Goal: Task Accomplishment & Management: Manage account settings

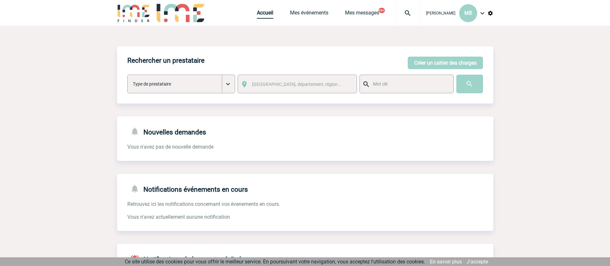
click at [270, 15] on link "Accueil" at bounding box center [265, 14] width 16 height 9
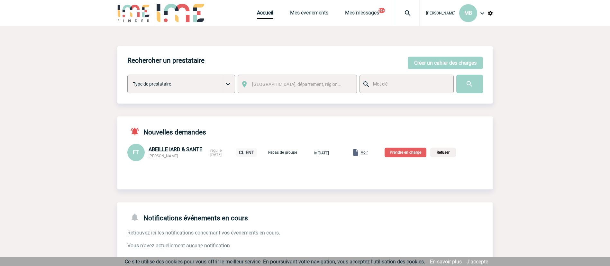
drag, startPoint x: 181, startPoint y: 159, endPoint x: 147, endPoint y: 158, distance: 34.4
click at [147, 158] on div "FT ABEILLE IARD & SANTE Frédérique TOURNEUR reçu le 13-10-2025 CLIENT Repas de …" at bounding box center [305, 152] width 376 height 17
click at [173, 172] on div at bounding box center [300, 172] width 366 height 13
drag, startPoint x: 193, startPoint y: 158, endPoint x: 149, endPoint y: 155, distance: 43.5
click at [149, 155] on div "ABEILLE IARD & SANTE Frédérique TOURNEUR" at bounding box center [177, 152] width 58 height 12
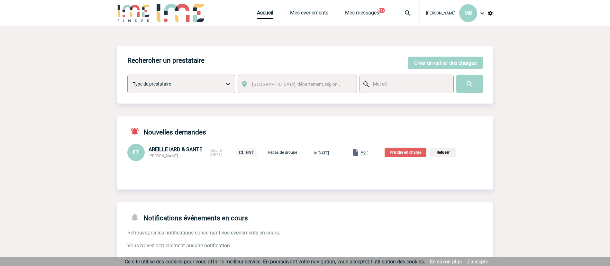
click at [156, 157] on span "[PERSON_NAME]" at bounding box center [162, 156] width 29 height 4
drag, startPoint x: 155, startPoint y: 157, endPoint x: 182, endPoint y: 157, distance: 26.7
click at [178, 157] on span "[PERSON_NAME]" at bounding box center [162, 156] width 29 height 4
click at [368, 150] on span "Voir" at bounding box center [364, 152] width 7 height 4
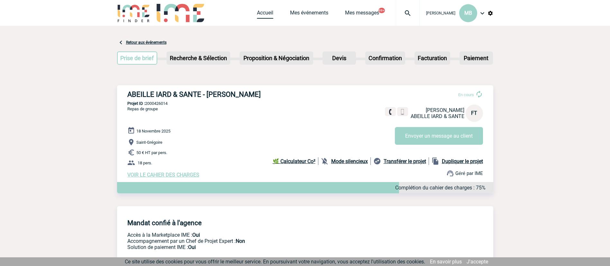
click at [268, 10] on link "Accueil" at bounding box center [265, 14] width 16 height 9
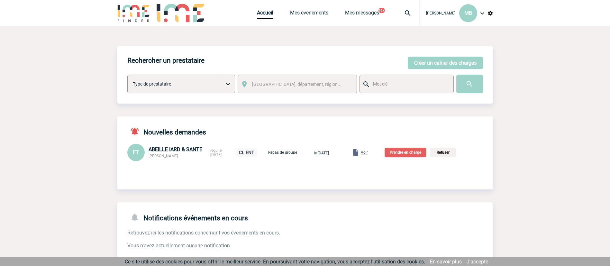
click at [368, 150] on span "Voir" at bounding box center [364, 152] width 7 height 4
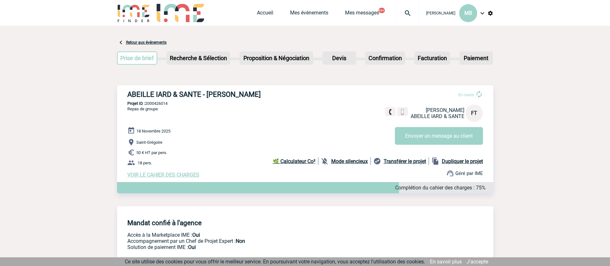
scroll to position [48, 0]
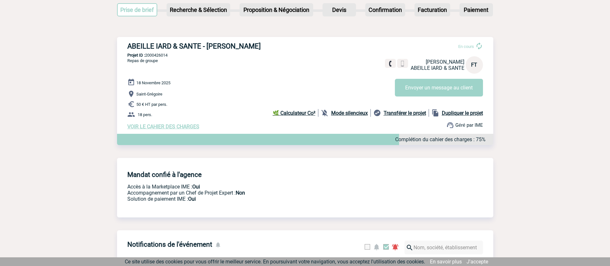
click at [177, 129] on span "VOIR LE CAHIER DES CHARGES" at bounding box center [163, 126] width 72 height 6
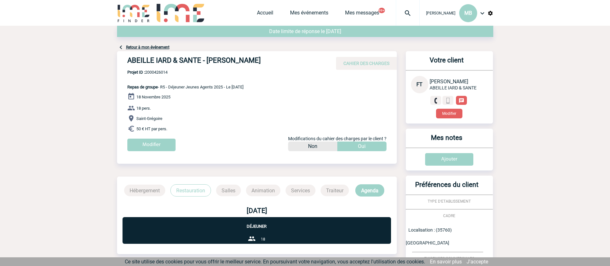
click at [268, 27] on div "Date limite de réponse le [DATE]" at bounding box center [305, 31] width 376 height 11
click at [259, 12] on link "Accueil" at bounding box center [265, 14] width 16 height 9
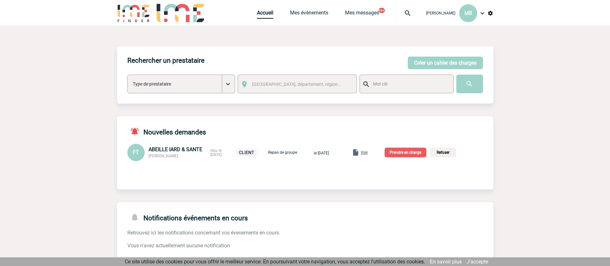
click at [418, 152] on p "Prendre en charge" at bounding box center [405, 152] width 42 height 10
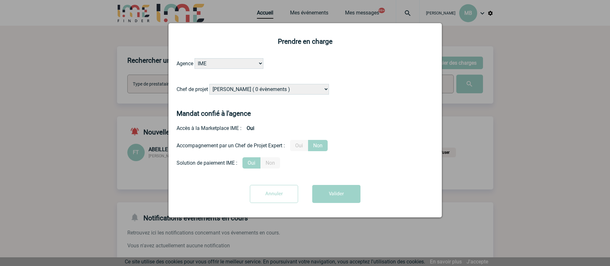
click at [294, 87] on select "Alizée VERLAGUET ( 0 évènements ) Anne-Françoise BONHOMME ( 200 évènements ) An…" at bounding box center [269, 89] width 120 height 11
select select "131234"
click at [396, 105] on form "Agence IME IME Nantes IME Aix-Marseille Chef de projet Alizée VERLAGUET ( 0 évè…" at bounding box center [304, 132] width 257 height 149
click at [337, 194] on button "Valider" at bounding box center [336, 194] width 48 height 18
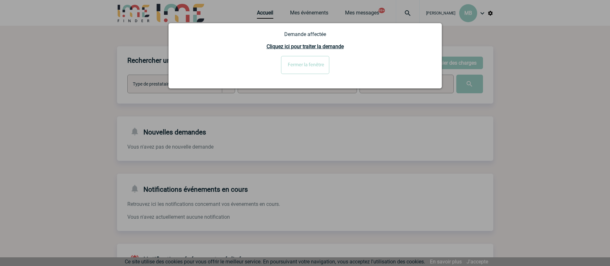
click at [300, 61] on input "Fermer la fenêtre" at bounding box center [305, 65] width 48 height 18
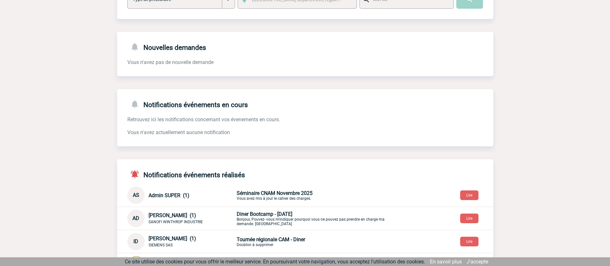
scroll to position [96, 0]
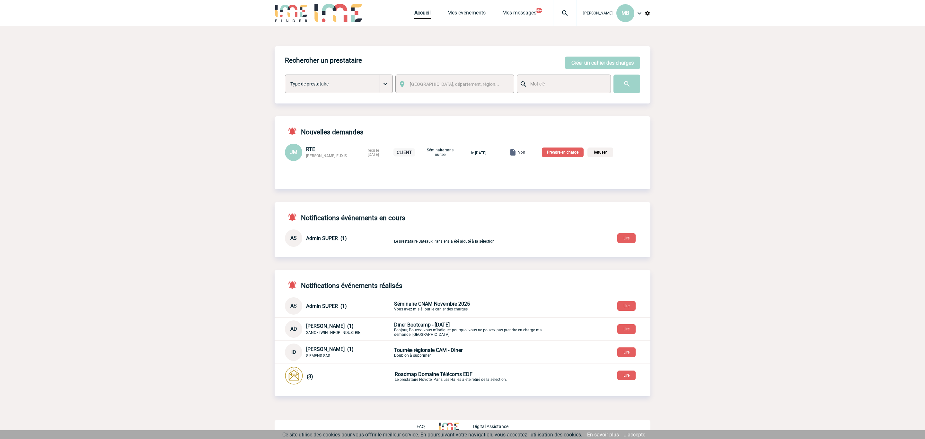
click at [637, 11] on img at bounding box center [640, 13] width 8 height 8
click at [594, 96] on li "Déconnexion" at bounding box center [614, 96] width 74 height 13
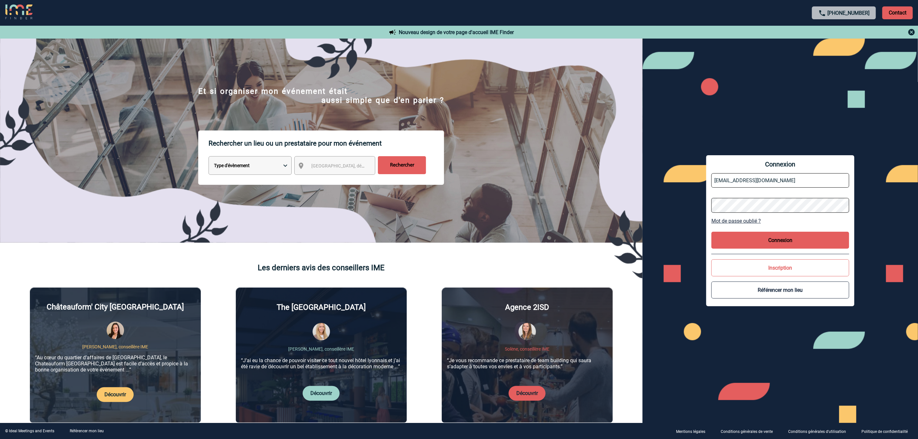
click at [760, 177] on input "mbouysse@ime-groupe.com" at bounding box center [780, 180] width 138 height 14
click at [783, 181] on input "mbouysse@ime-groupe.com" at bounding box center [780, 180] width 138 height 14
type input "partenariats@ime-groupe.com"
click at [733, 335] on div "Connexion partenariats@ime-groupe.com Mot de passe oublié ? Connexion Inscripti…" at bounding box center [780, 231] width 275 height 384
click at [684, 206] on div "Connexion partenariats@ime-groupe.com Mot de passe oublié ? Connexion Inscripti…" at bounding box center [780, 231] width 275 height 384
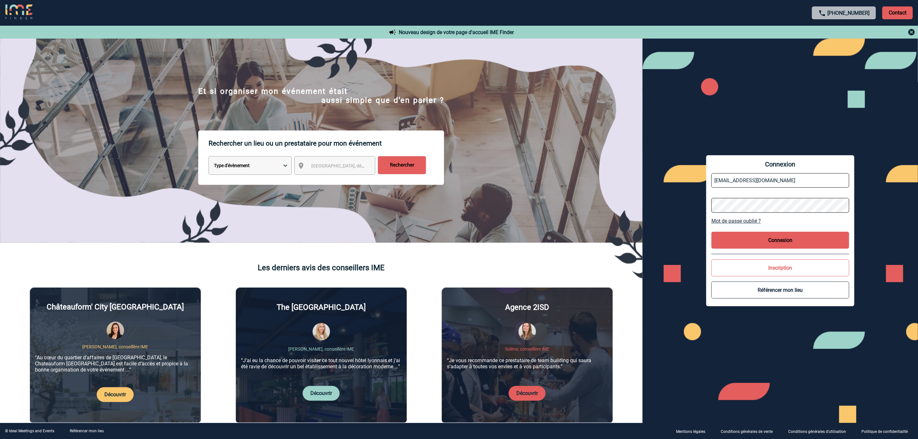
click at [801, 236] on button "Connexion" at bounding box center [780, 240] width 138 height 17
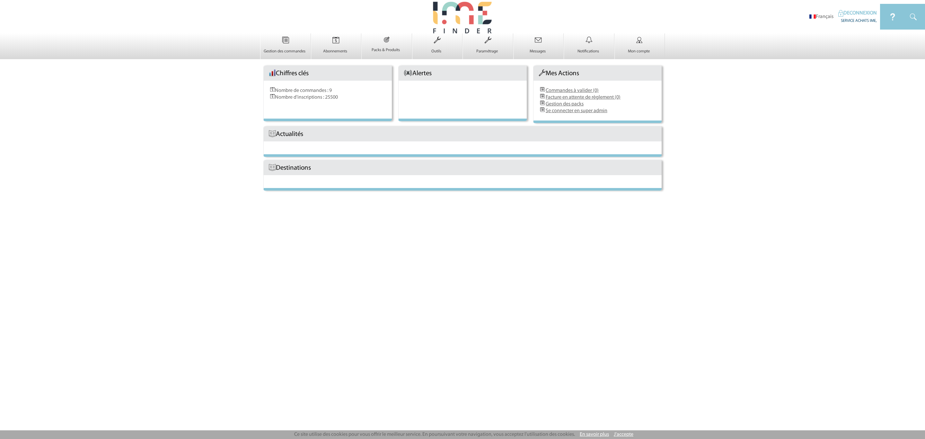
click at [845, 13] on link "DECONNEXION" at bounding box center [858, 13] width 39 height 5
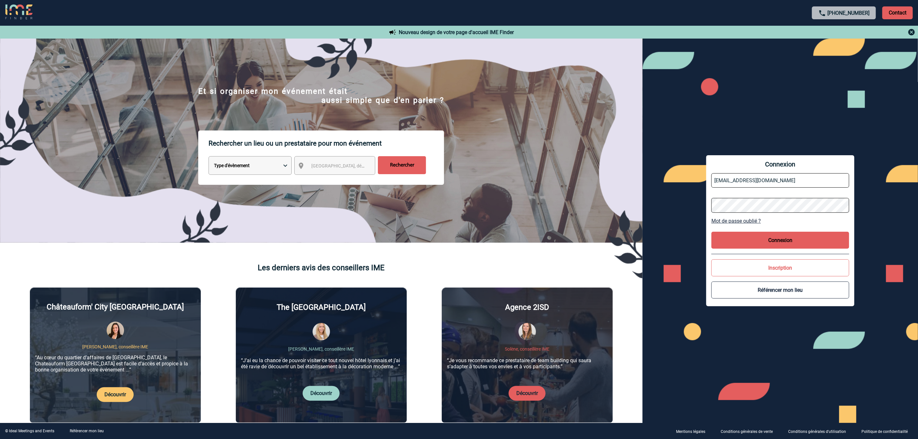
click at [792, 176] on input "partenariats@ime-groupe.com" at bounding box center [780, 180] width 138 height 14
type input "mbouysse@ime-groupe.com"
click at [748, 250] on div "Connexion mbouysse@ime-groupe.com Mot de passe oublié ? Connexion Inscription R…" at bounding box center [780, 230] width 148 height 151
click at [746, 248] on button "Connexion" at bounding box center [780, 240] width 138 height 17
click at [753, 238] on button "Connexion" at bounding box center [780, 240] width 138 height 17
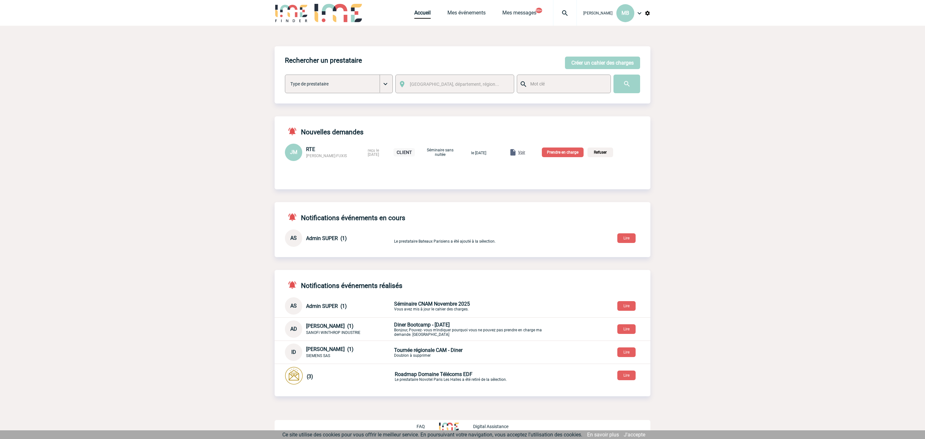
click at [640, 11] on img at bounding box center [640, 13] width 8 height 8
click at [647, 13] on img at bounding box center [648, 13] width 6 height 6
click at [616, 70] on li "Exports événements" at bounding box center [614, 70] width 74 height 13
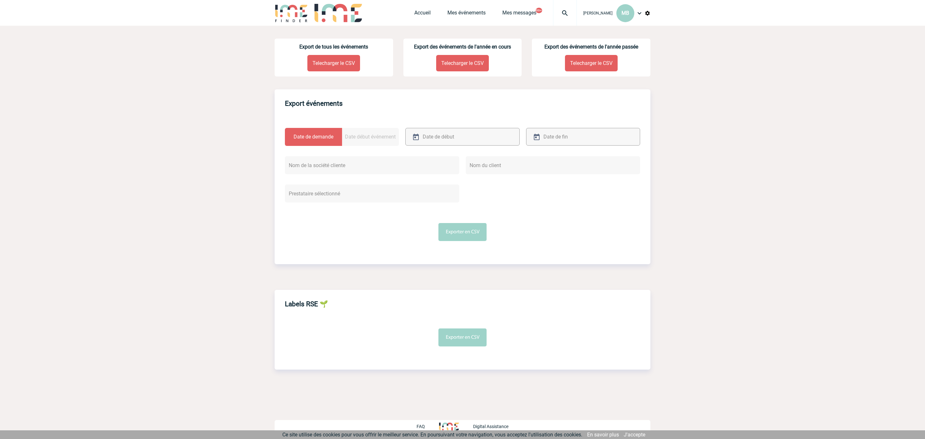
click at [451, 139] on input "text" at bounding box center [455, 136] width 68 height 9
click at [427, 198] on link "13" at bounding box center [429, 199] width 12 height 12
type input "[DATE]"
click at [566, 132] on div at bounding box center [583, 137] width 114 height 18
click at [567, 140] on input "text" at bounding box center [576, 136] width 68 height 9
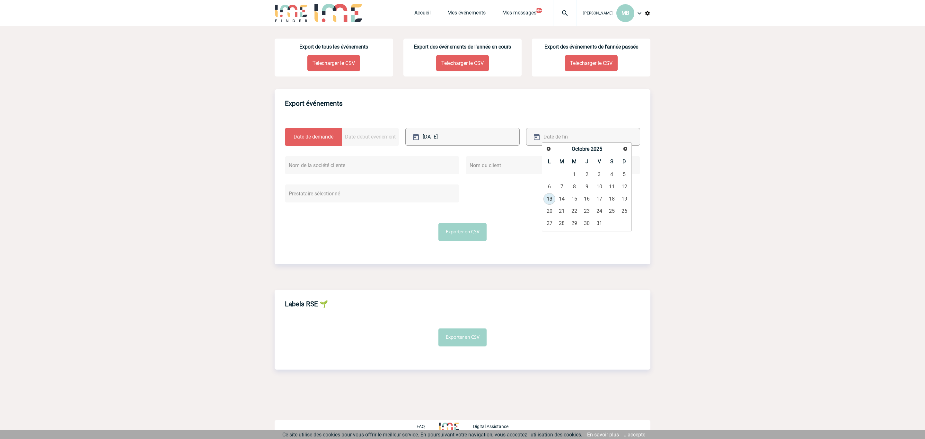
click at [551, 199] on link "13" at bounding box center [550, 199] width 12 height 12
type input "13-10-2025"
click at [460, 235] on button "Exporter en CSV" at bounding box center [463, 232] width 48 height 18
click at [371, 134] on label "Date début événement" at bounding box center [370, 137] width 57 height 18
click at [0, 0] on input "Date début événement" at bounding box center [0, 0] width 0 height 0
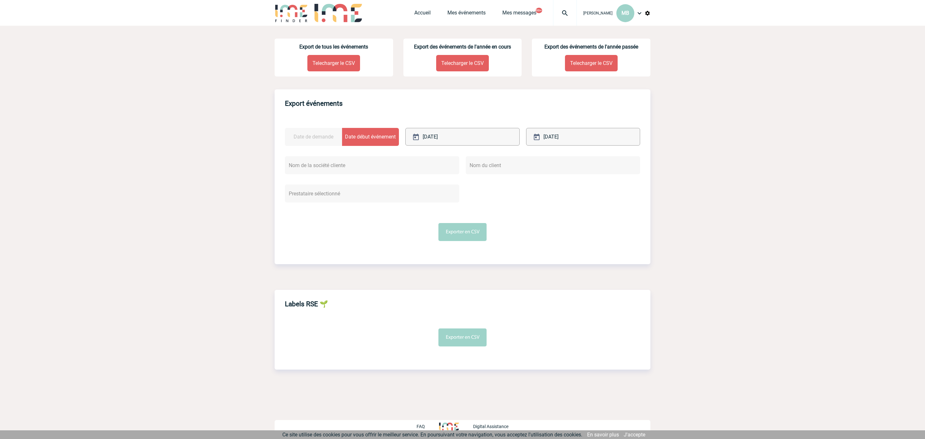
click at [321, 137] on label "Date de demande" at bounding box center [313, 137] width 57 height 18
click at [0, 0] on input "Date de demande" at bounding box center [0, 0] width 0 height 0
click at [479, 137] on input "[DATE]" at bounding box center [455, 136] width 68 height 9
drag, startPoint x: 467, startPoint y: 187, endPoint x: 469, endPoint y: 185, distance: 3.3
click at [467, 186] on link "9" at bounding box center [466, 187] width 12 height 12
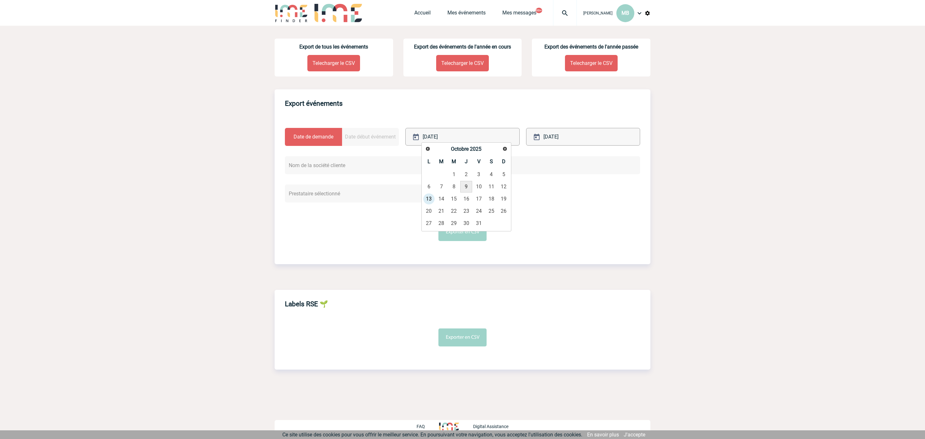
type input "09-10-2025"
click at [625, 136] on div "13-10-2025" at bounding box center [583, 137] width 114 height 18
drag, startPoint x: 647, startPoint y: 135, endPoint x: 637, endPoint y: 136, distance: 9.7
click at [639, 136] on div "Date de demande Date début événement 09-10-2025 13-10-2025" at bounding box center [463, 184] width 376 height 113
drag, startPoint x: 588, startPoint y: 137, endPoint x: 576, endPoint y: 138, distance: 12.3
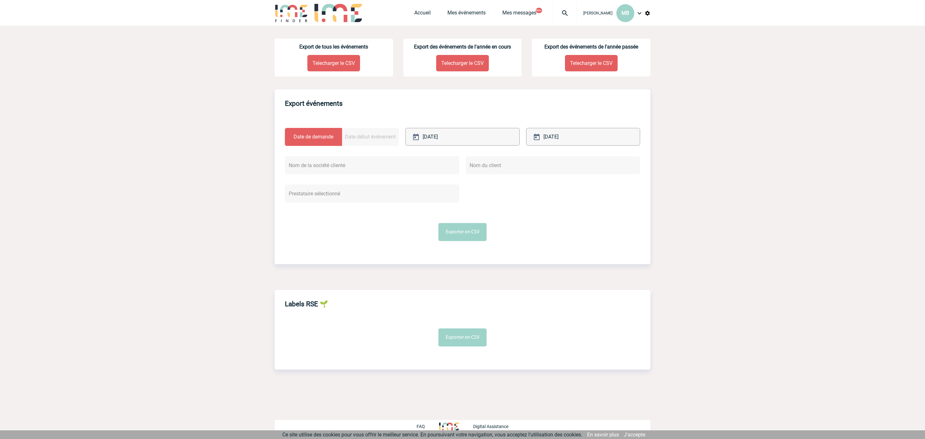
click at [587, 137] on input "13-10-2025" at bounding box center [576, 136] width 68 height 9
click at [565, 199] on link "14" at bounding box center [562, 199] width 12 height 12
type input "14-10-2025"
click at [458, 230] on button "Exporter en CSV" at bounding box center [463, 232] width 48 height 18
click at [418, 8] on div "Accueil Mes événements Mes messages 99+ Projet, client Projet, client" at bounding box center [495, 13] width 163 height 26
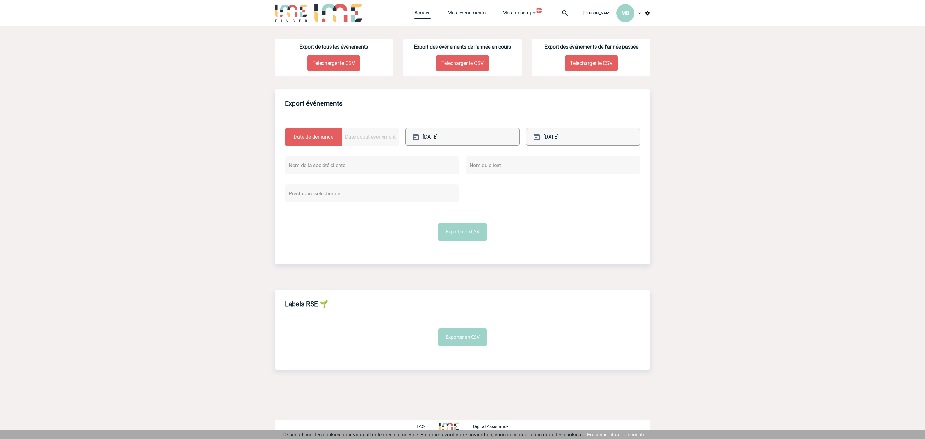
click at [419, 18] on link "Accueil" at bounding box center [422, 14] width 16 height 9
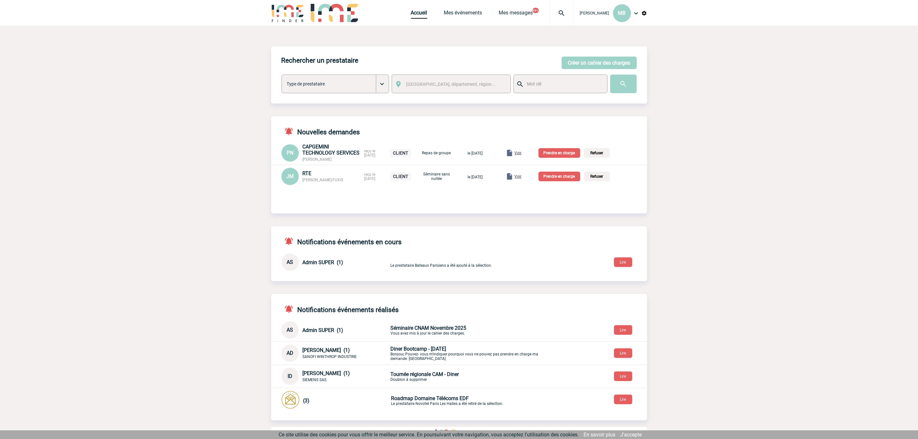
click at [522, 179] on span "Voir" at bounding box center [518, 176] width 7 height 4
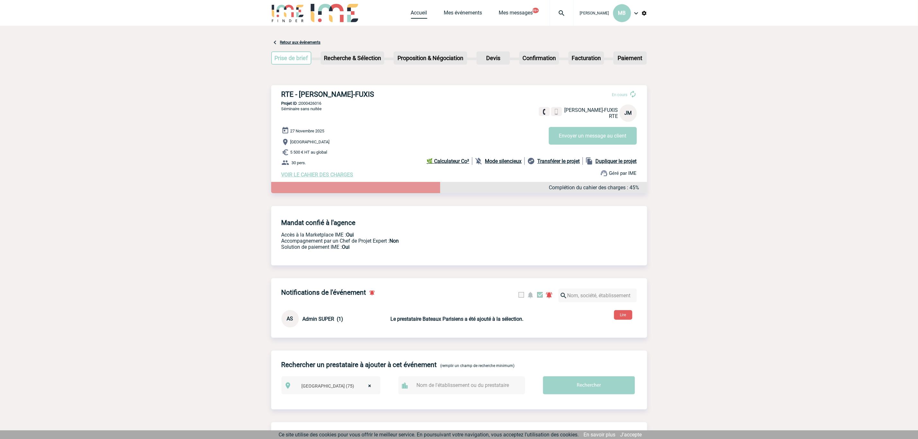
click at [420, 13] on link "Accueil" at bounding box center [419, 14] width 16 height 9
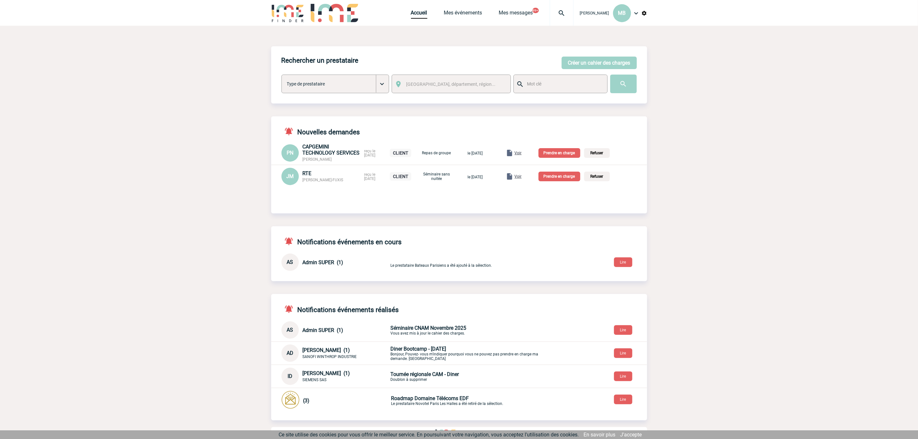
click at [568, 178] on p "Prendre en charge" at bounding box center [560, 177] width 42 height 10
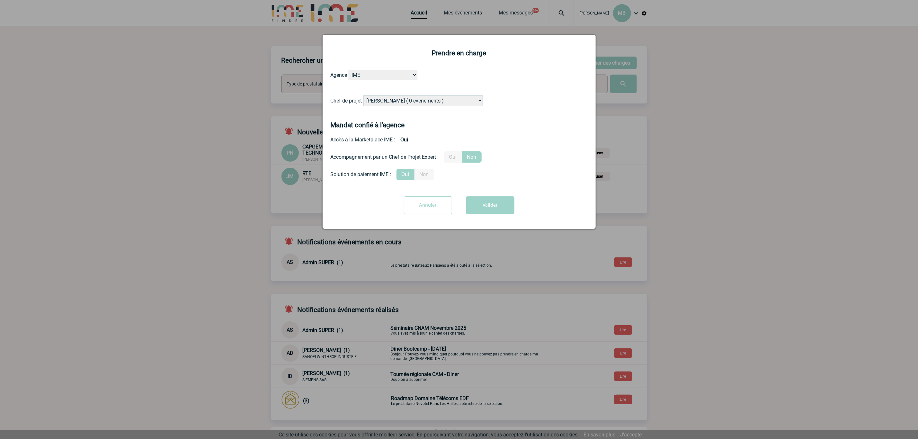
click at [419, 94] on form "Agence IME IME [GEOGRAPHIC_DATA] IME [GEOGRAPHIC_DATA] Chef de projet [PERSON_N…" at bounding box center [459, 144] width 257 height 149
click at [423, 100] on select "Alizée VERLAGUET ( 0 évènements ) Anne-Françoise BONHOMME ( 200 évènements ) An…" at bounding box center [423, 100] width 120 height 11
select select "131612"
click at [528, 97] on div "Chef de projet Alizée VERLAGUET ( 0 évènements ) Anne-Françoise BONHOMME ( 200 …" at bounding box center [459, 102] width 257 height 15
click at [491, 204] on button "Valider" at bounding box center [490, 205] width 48 height 18
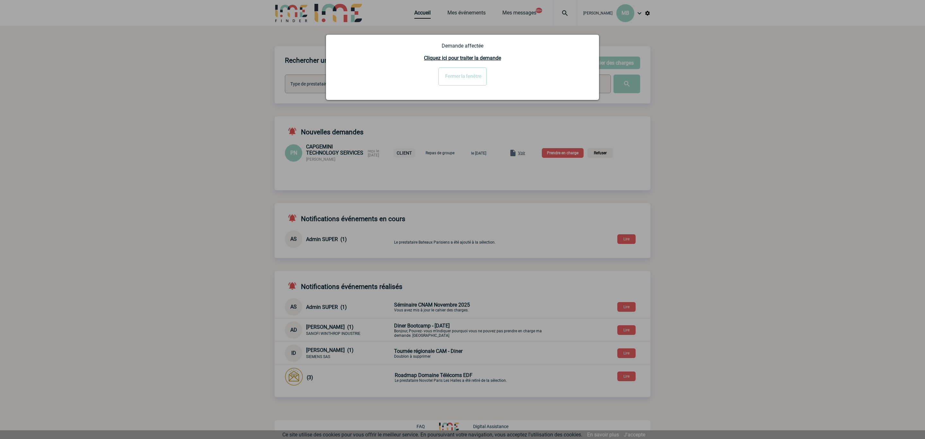
click at [467, 73] on input "Fermer la fenêtre" at bounding box center [463, 76] width 48 height 18
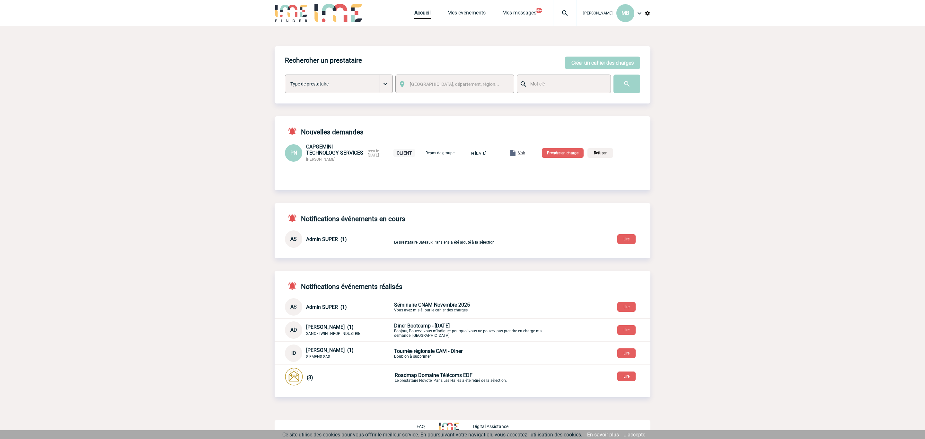
click at [525, 154] on span "Voir" at bounding box center [521, 153] width 7 height 4
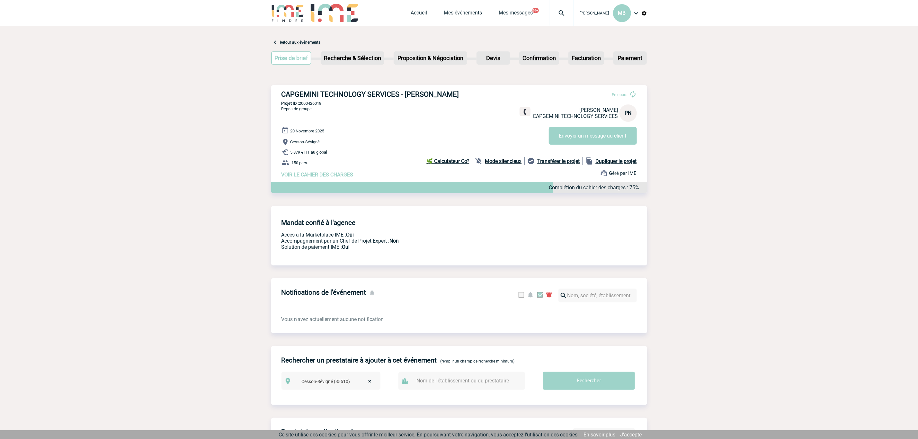
click at [326, 174] on span "VOIR LE CAHIER DES CHARGES" at bounding box center [317, 175] width 72 height 6
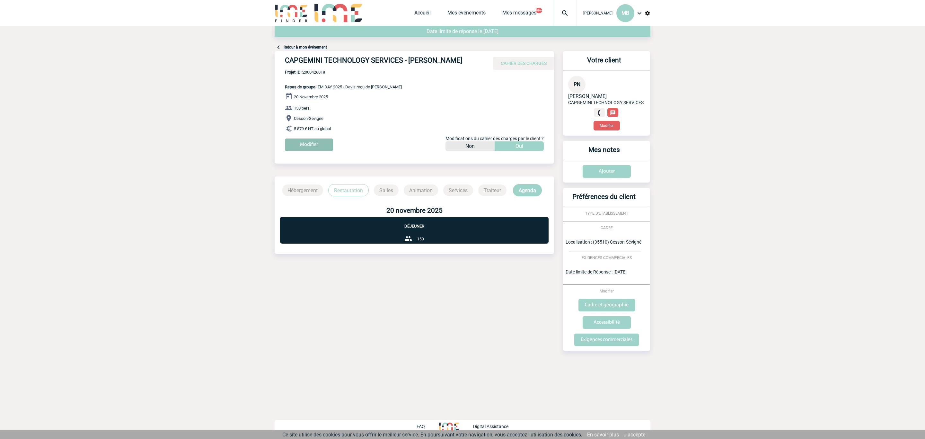
click at [299, 147] on input "Modifier" at bounding box center [309, 144] width 48 height 13
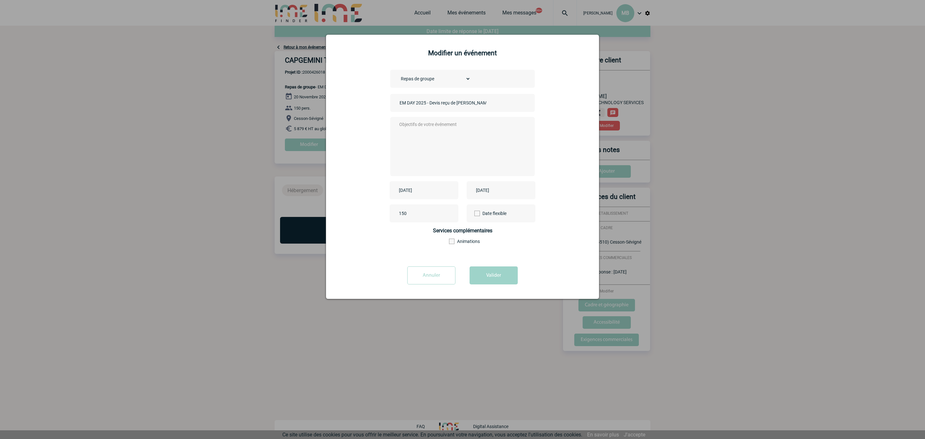
click at [398, 106] on input "EM DAY 2025 - Devis reçu de [PERSON_NAME]" at bounding box center [443, 103] width 90 height 8
type input "CENTRALISATION - EM DAY 2025 - Devis reçu de [PERSON_NAME]"
click at [497, 277] on button "Valider" at bounding box center [494, 275] width 48 height 18
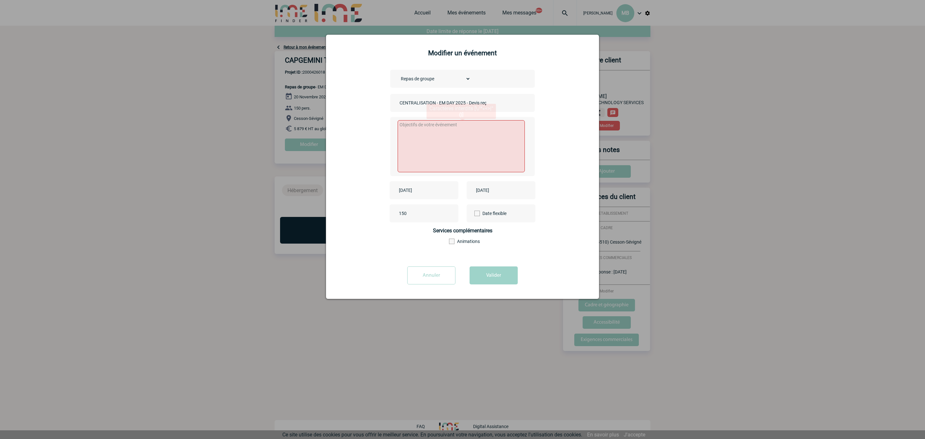
drag, startPoint x: 476, startPoint y: 164, endPoint x: 479, endPoint y: 157, distance: 7.2
click at [477, 161] on textarea at bounding box center [462, 146] width 128 height 52
type textarea "-"
click at [486, 269] on button "Valider" at bounding box center [494, 275] width 48 height 18
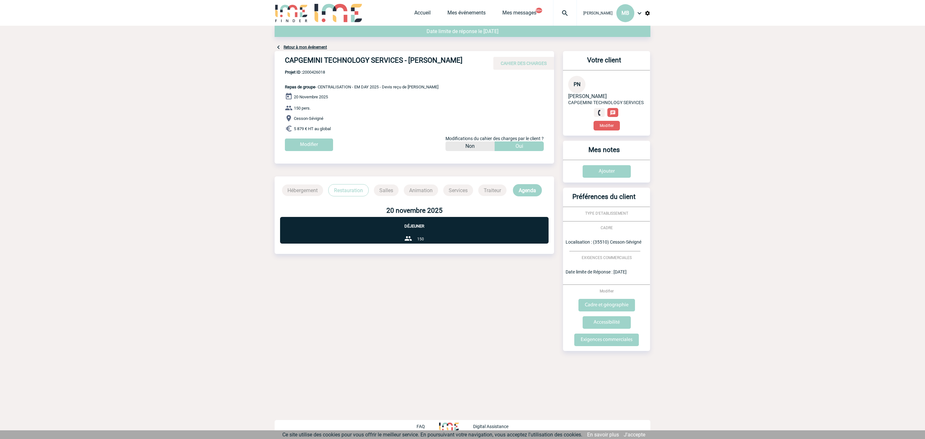
drag, startPoint x: 460, startPoint y: 62, endPoint x: 410, endPoint y: 66, distance: 50.3
click at [410, 66] on h4 "CAPGEMINI TECHNOLOGY SERVICES - Patricia NATUR" at bounding box center [381, 61] width 193 height 11
copy h4 "Patricia NATUR"
drag, startPoint x: 423, startPoint y: 14, endPoint x: 415, endPoint y: 14, distance: 7.1
click at [423, 14] on link "Accueil" at bounding box center [422, 14] width 16 height 9
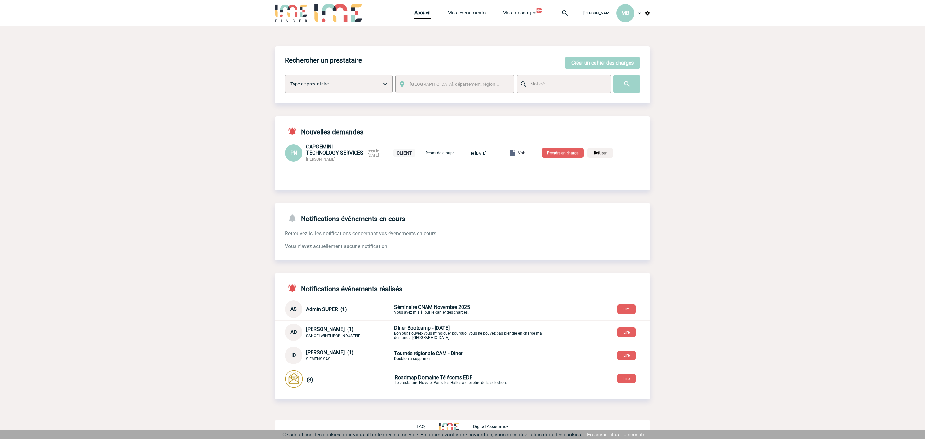
click at [563, 155] on p "Prendre en charge" at bounding box center [563, 153] width 42 height 10
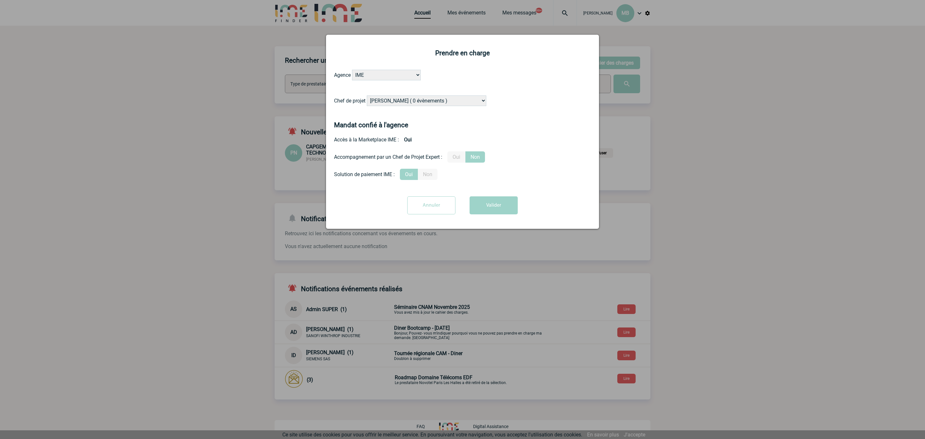
click at [406, 99] on select "[PERSON_NAME] ( 0 évènements ) [PERSON_NAME] ( 200 évènements ) [PERSON_NAME] (…" at bounding box center [427, 100] width 120 height 11
select select "103019"
click at [507, 94] on form "Agence IME IME [GEOGRAPHIC_DATA] IME [GEOGRAPHIC_DATA] Chef de projet [PERSON_N…" at bounding box center [462, 144] width 257 height 149
click at [484, 207] on button "Valider" at bounding box center [494, 205] width 48 height 18
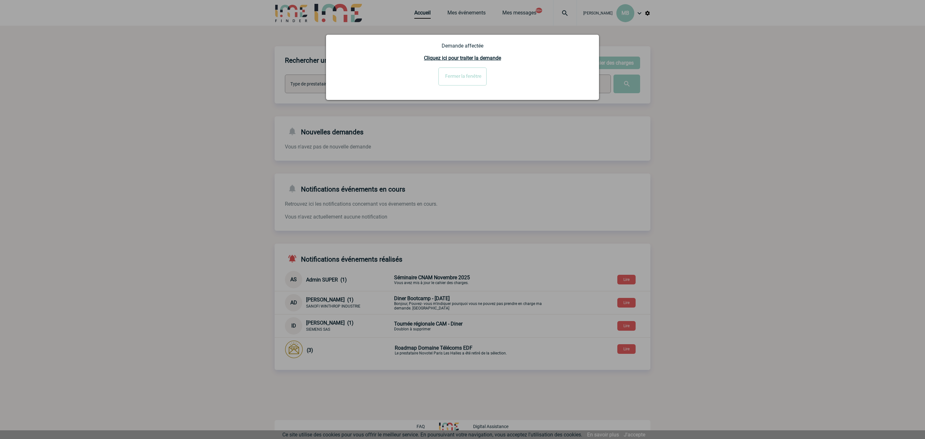
drag, startPoint x: 471, startPoint y: 79, endPoint x: 477, endPoint y: 82, distance: 6.6
click at [471, 79] on input "Fermer la fenêtre" at bounding box center [463, 76] width 48 height 18
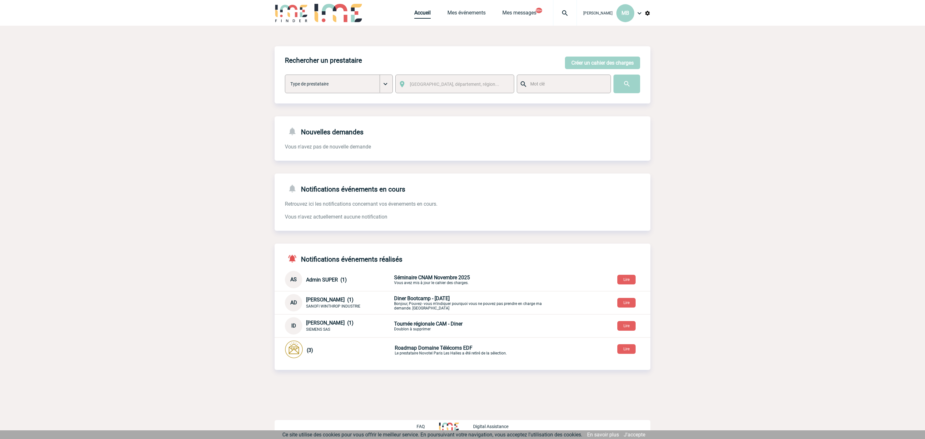
click at [423, 10] on link "Accueil" at bounding box center [422, 14] width 16 height 9
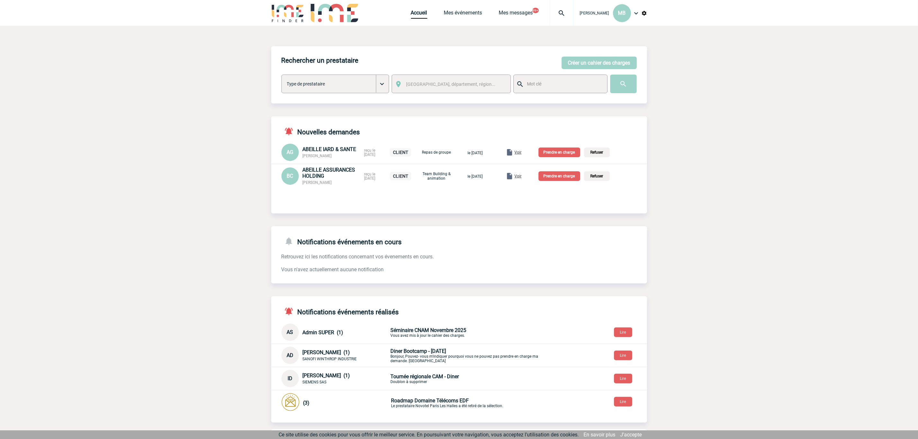
click at [329, 184] on span "[PERSON_NAME]" at bounding box center [317, 182] width 29 height 4
copy span "COPPENS"
click at [522, 178] on span "Voir" at bounding box center [518, 176] width 7 height 4
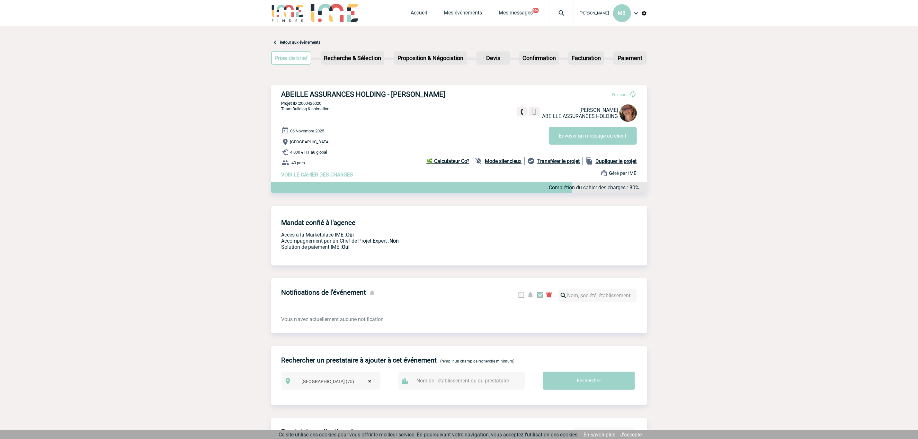
click at [334, 177] on span "VOIR LE CAHIER DES CHARGES" at bounding box center [317, 175] width 72 height 6
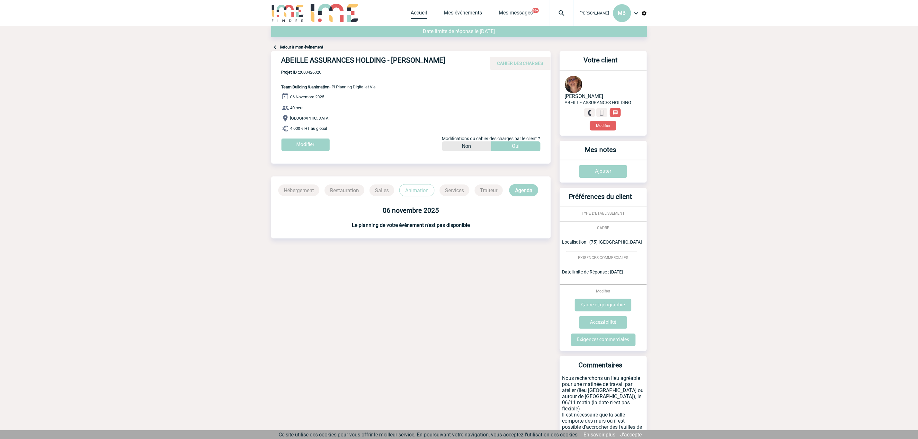
click at [416, 13] on link "Accueil" at bounding box center [419, 14] width 16 height 9
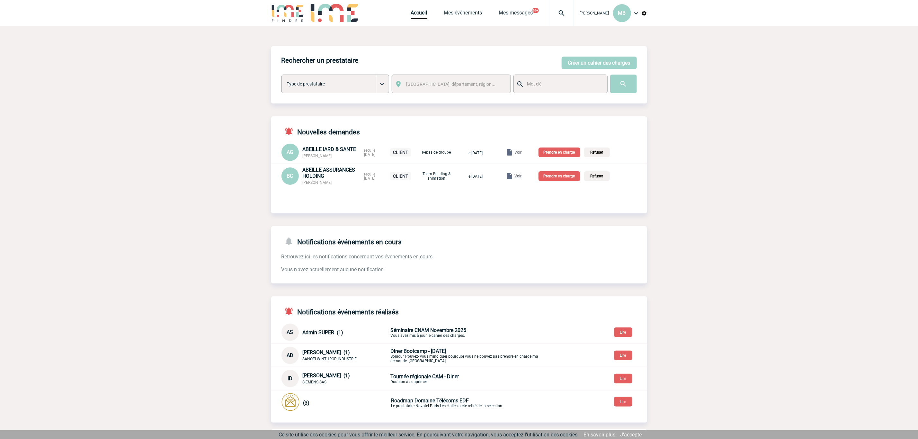
click at [572, 178] on p "Prendre en charge" at bounding box center [560, 176] width 42 height 10
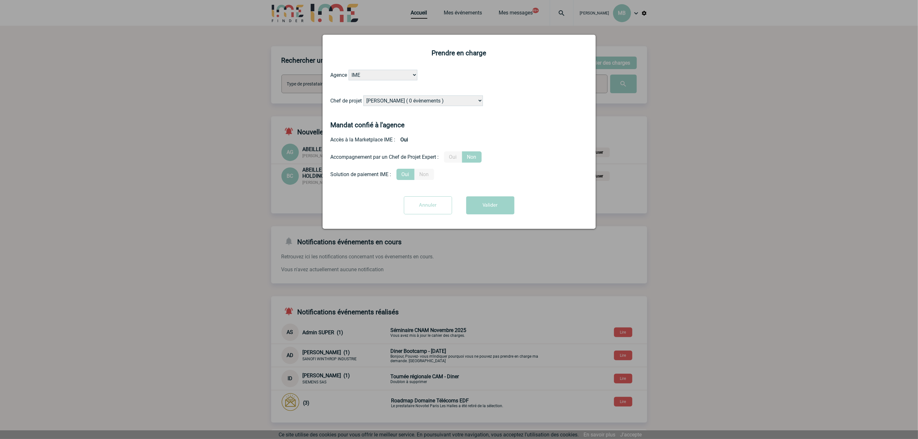
click at [443, 98] on select "[PERSON_NAME] ( 0 évènements ) [PERSON_NAME] ( 200 évènements ) [PERSON_NAME] (…" at bounding box center [423, 100] width 120 height 11
select select "131234"
click at [524, 114] on form "Agence IME IME Nantes IME Aix-Marseille Chef de projet Alizée VERLAGUET ( 0 évè…" at bounding box center [459, 144] width 257 height 149
click at [479, 210] on button "Valider" at bounding box center [490, 205] width 48 height 18
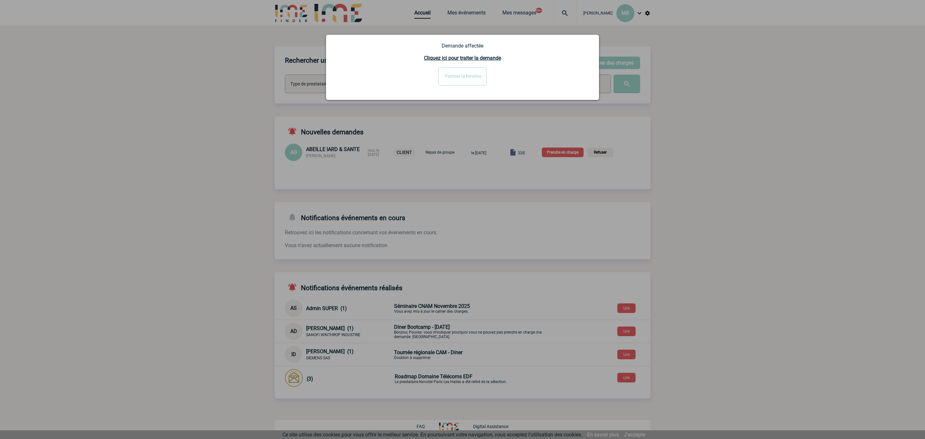
click at [470, 82] on input "Fermer la fenêtre" at bounding box center [463, 76] width 48 height 18
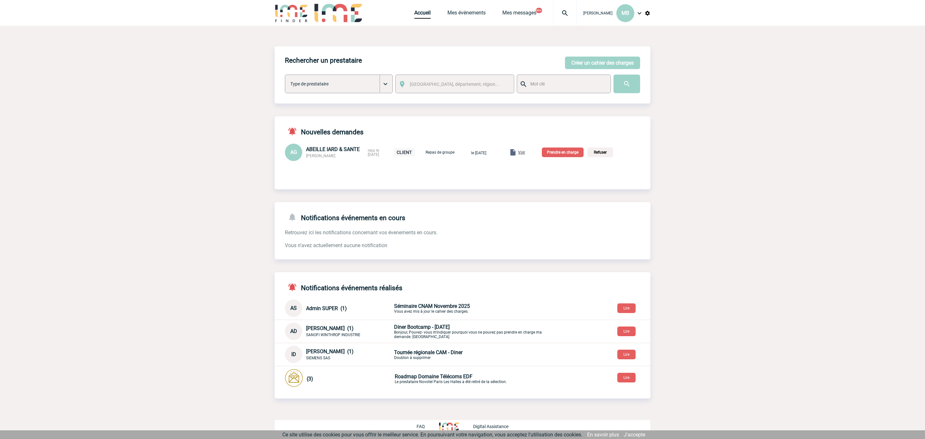
click at [525, 152] on span "Voir" at bounding box center [521, 152] width 7 height 4
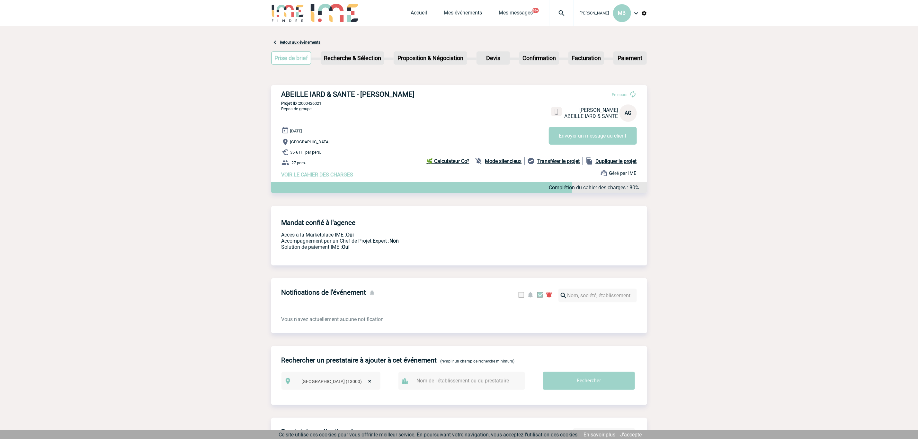
click at [284, 92] on h3 "ABEILLE IARD & SANTE - [PERSON_NAME]" at bounding box center [377, 94] width 193 height 8
click at [393, 93] on h3 "ABEILLE IARD & SANTE - [PERSON_NAME]" at bounding box center [377, 94] width 193 height 8
copy h3 "GHIO"
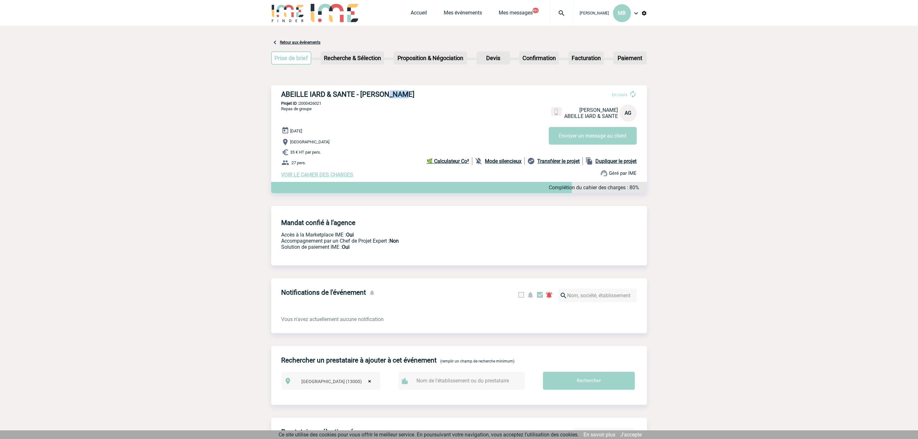
click at [340, 174] on span "VOIR LE CAHIER DES CHARGES" at bounding box center [317, 175] width 72 height 6
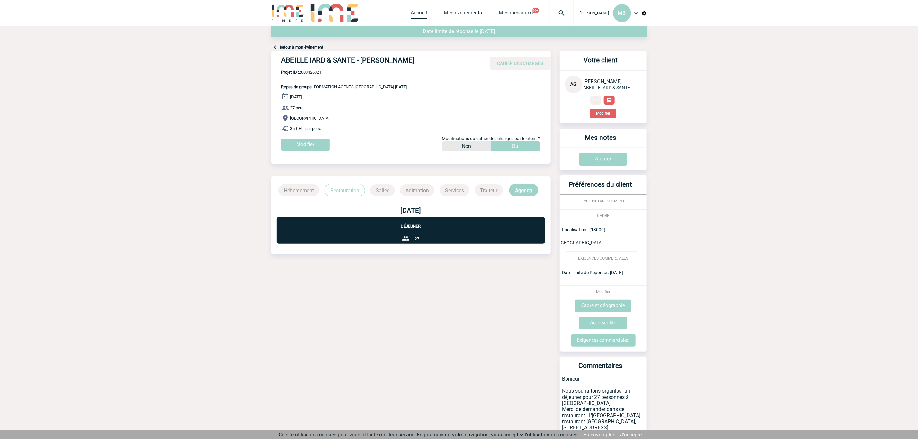
click at [413, 11] on link "Accueil" at bounding box center [419, 14] width 16 height 9
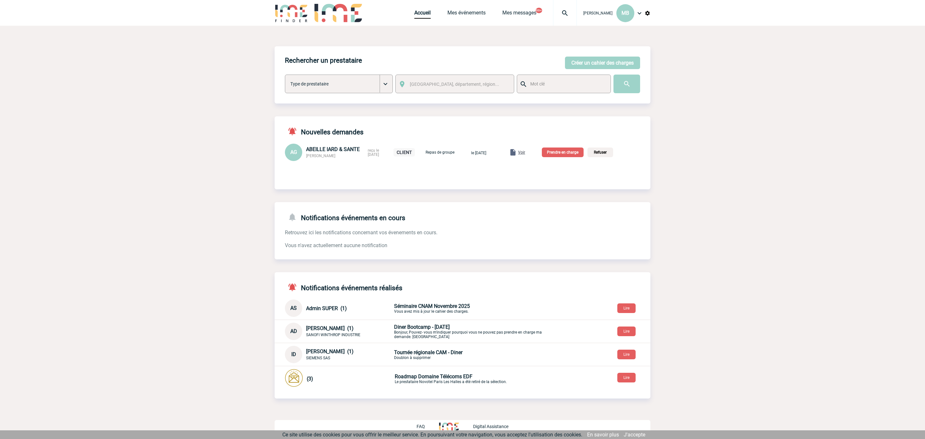
click at [564, 155] on p "Prendre en charge" at bounding box center [563, 152] width 42 height 10
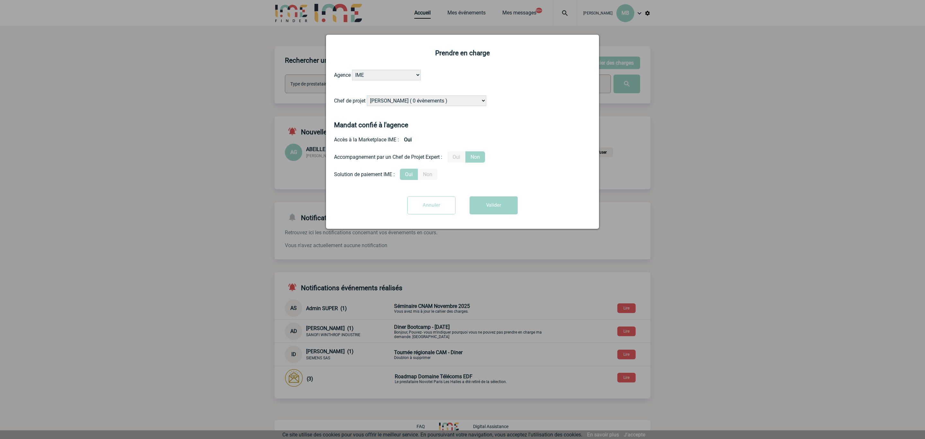
drag, startPoint x: 423, startPoint y: 105, endPoint x: 429, endPoint y: 97, distance: 9.6
click at [423, 105] on select "[PERSON_NAME] ( 0 évènements ) [PERSON_NAME] ( 200 évènements ) [PERSON_NAME] (…" at bounding box center [427, 100] width 120 height 11
select select "122719"
click at [367, 95] on select "[PERSON_NAME] ( 0 évènements ) [PERSON_NAME] ( 200 évènements ) [PERSON_NAME] (…" at bounding box center [427, 100] width 120 height 11
click at [503, 201] on button "Valider" at bounding box center [494, 205] width 48 height 18
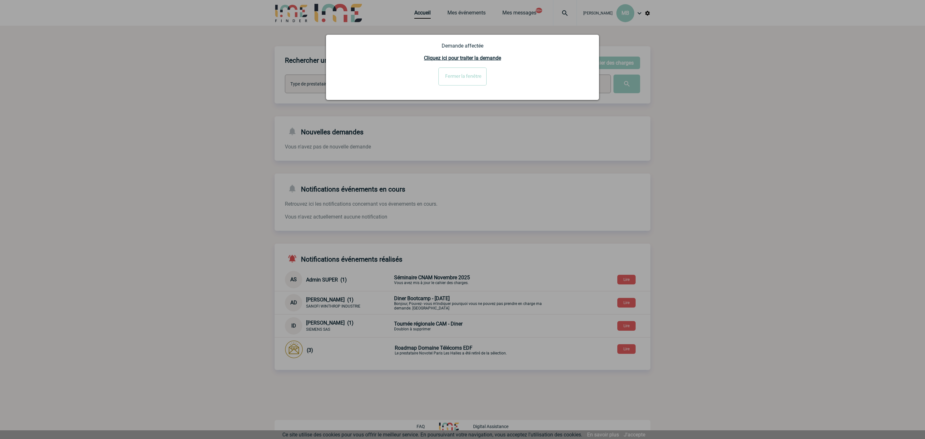
click at [473, 77] on input "Fermer la fenêtre" at bounding box center [463, 76] width 48 height 18
